Goal: Find specific page/section: Find specific page/section

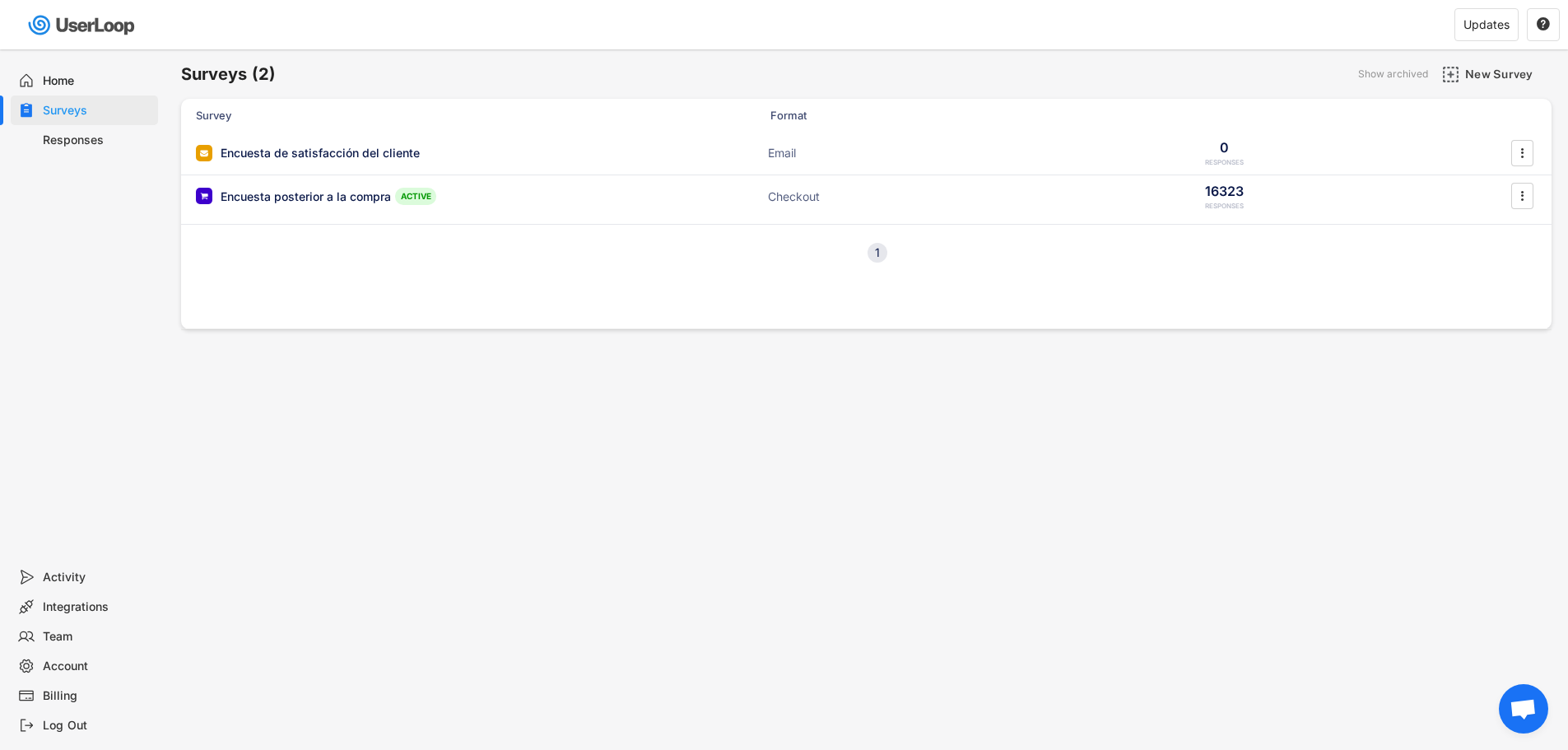
click at [54, 138] on div "Responses" at bounding box center [97, 141] width 109 height 16
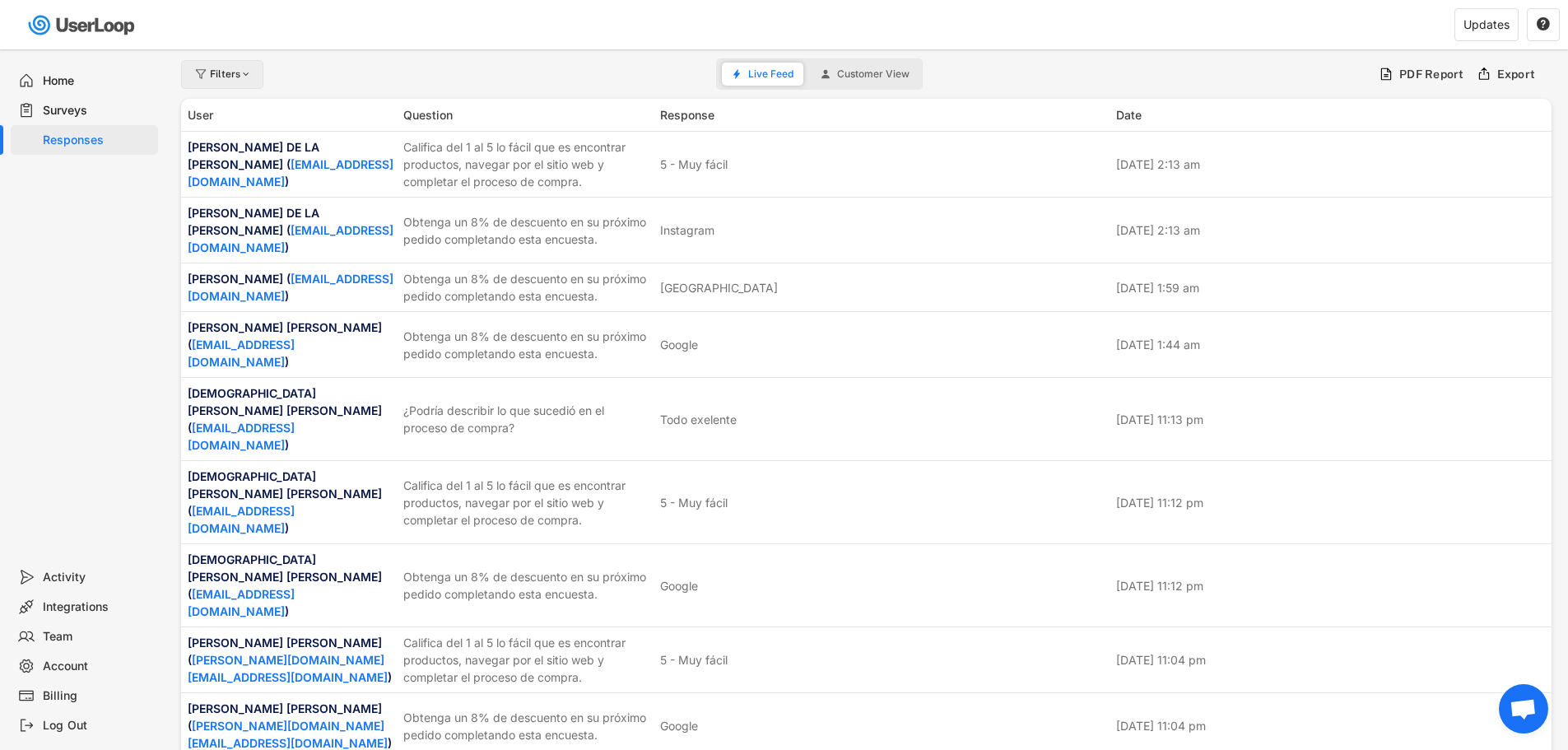
click at [237, 81] on div "Filters" at bounding box center [222, 74] width 82 height 29
select select
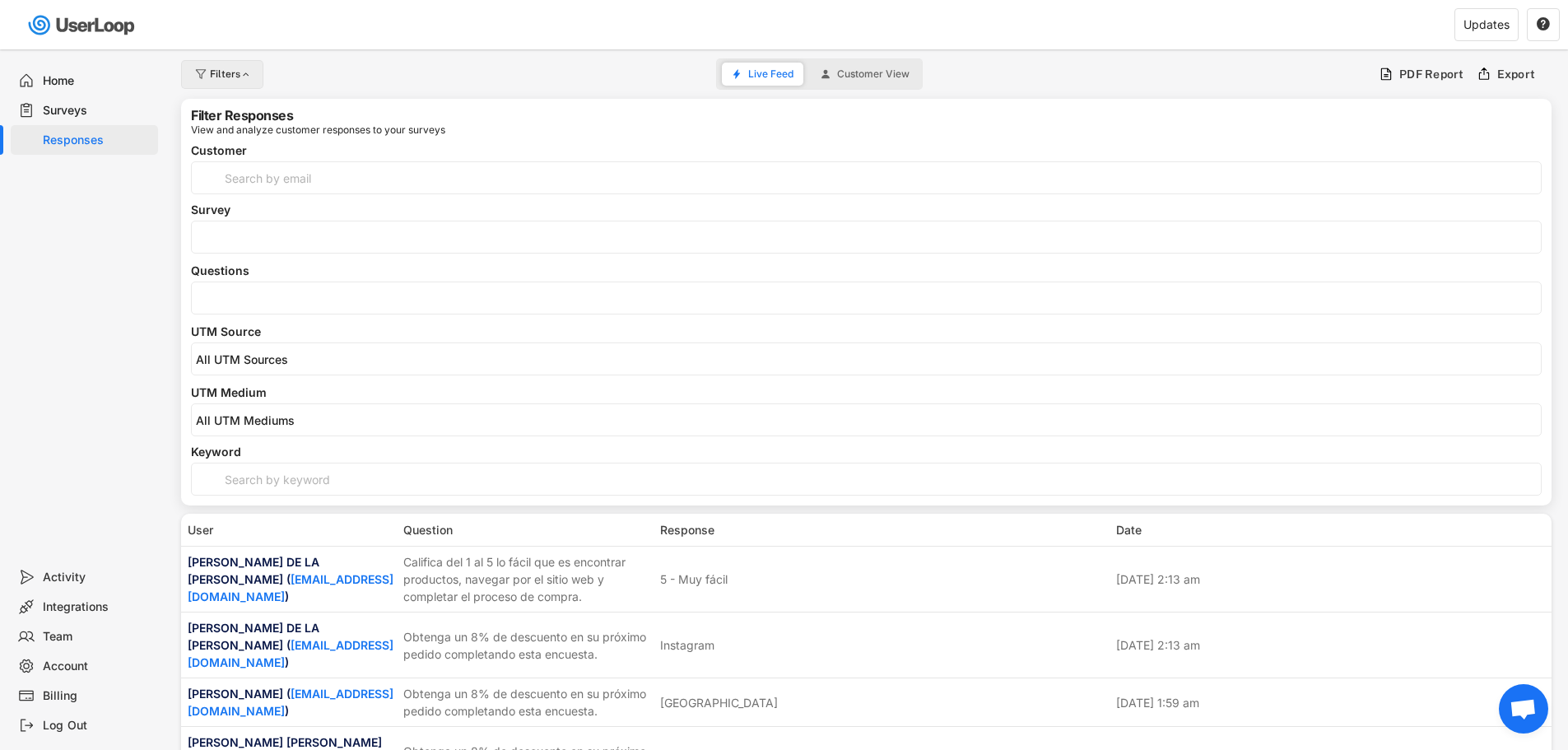
select select
click at [268, 294] on input "search" at bounding box center [871, 298] width 1349 height 14
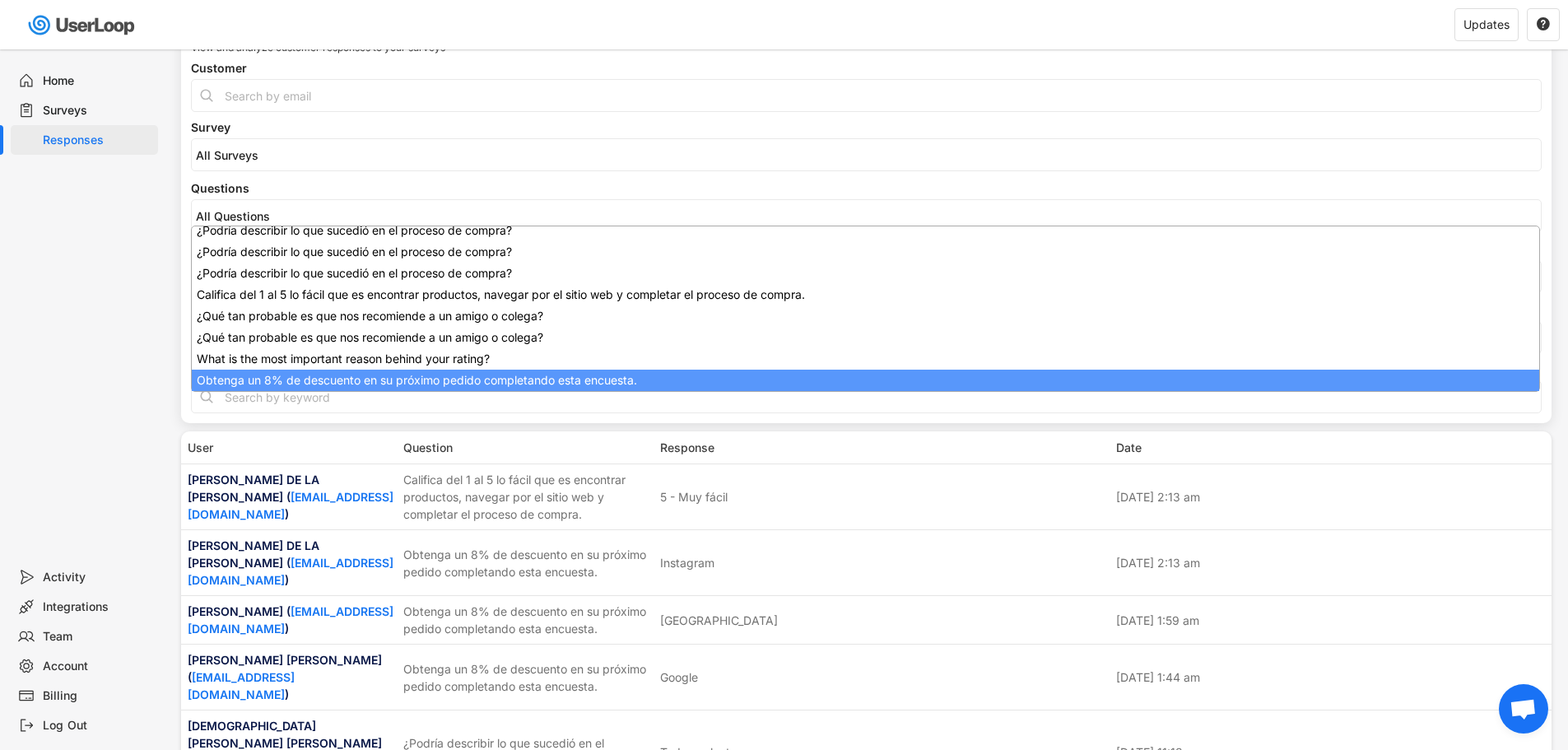
scroll to position [289, 0]
select select "1348695171700984260__LOOKUP__1709664932775x193621645911248300"
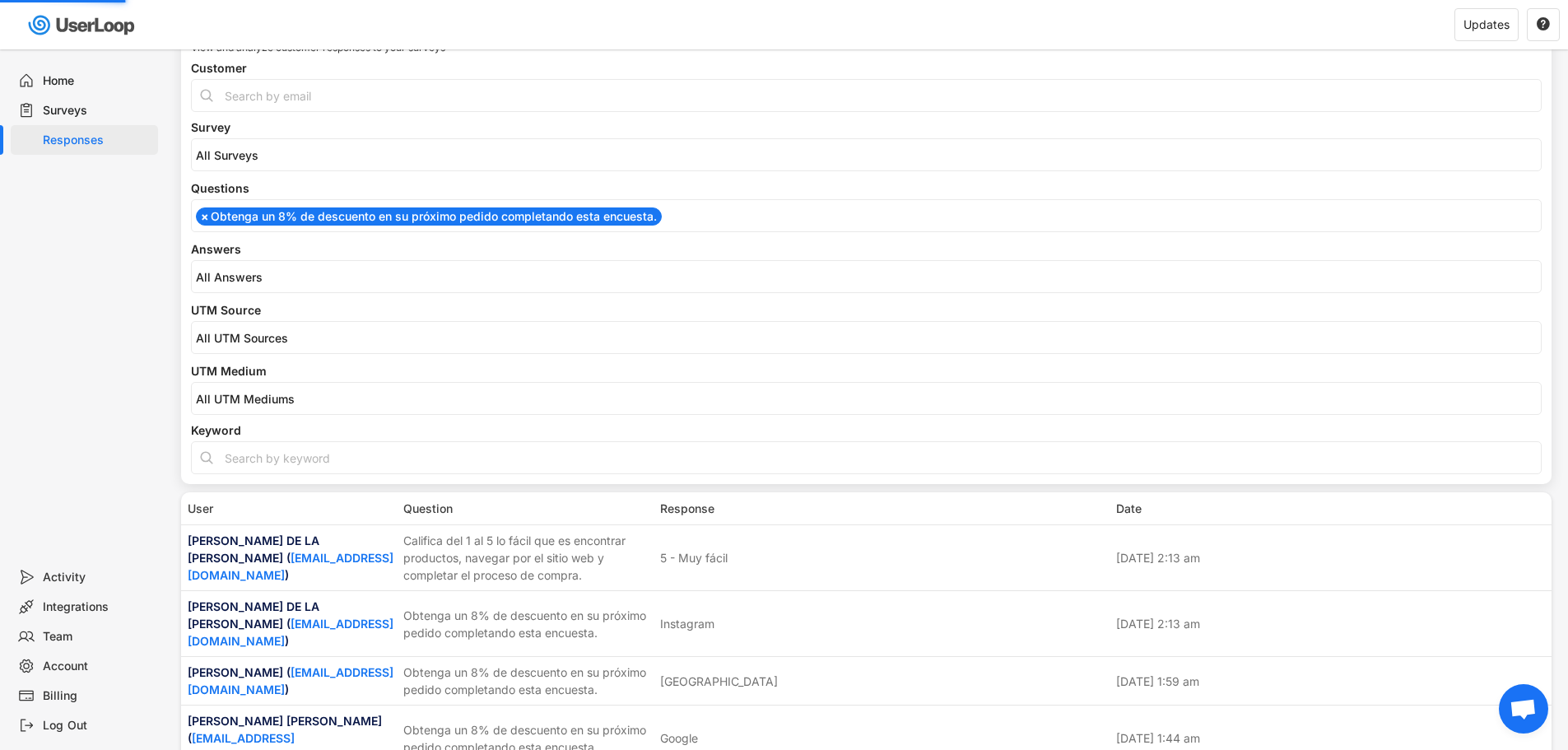
click at [217, 275] on input "search" at bounding box center [871, 277] width 1349 height 14
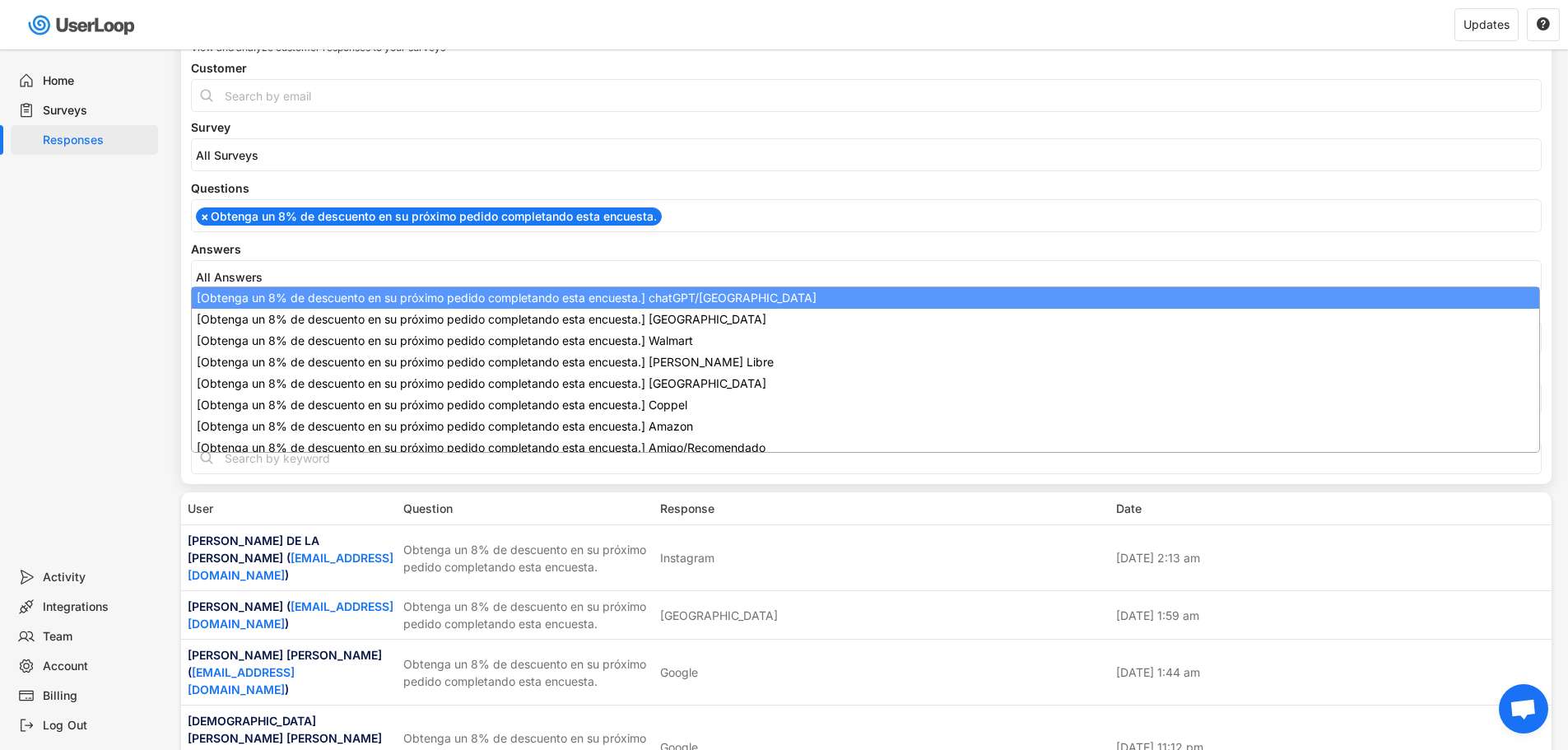
scroll to position [0, 0]
select select "1348695171700984260__LOOKUP__1747938366384x136765407090442240"
